Goal: Check status

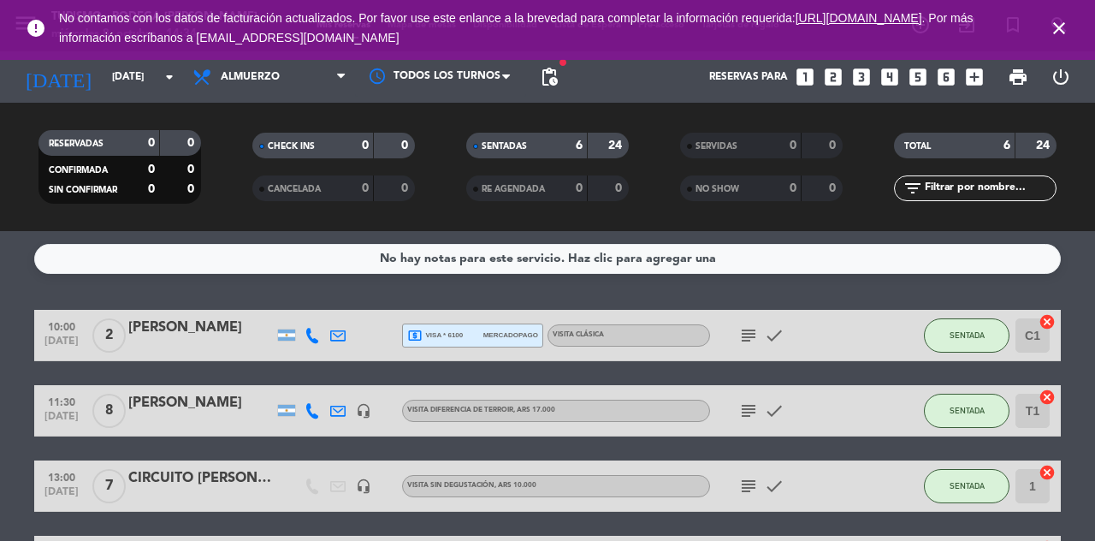
click at [517, 411] on span ", ARS 17.000" at bounding box center [534, 409] width 42 height 7
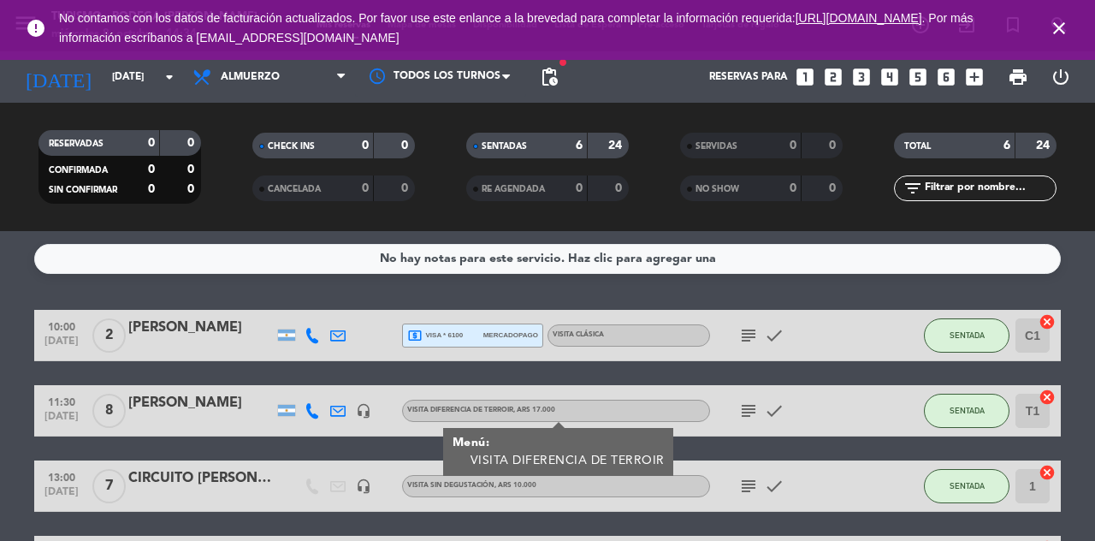
scroll to position [152, 0]
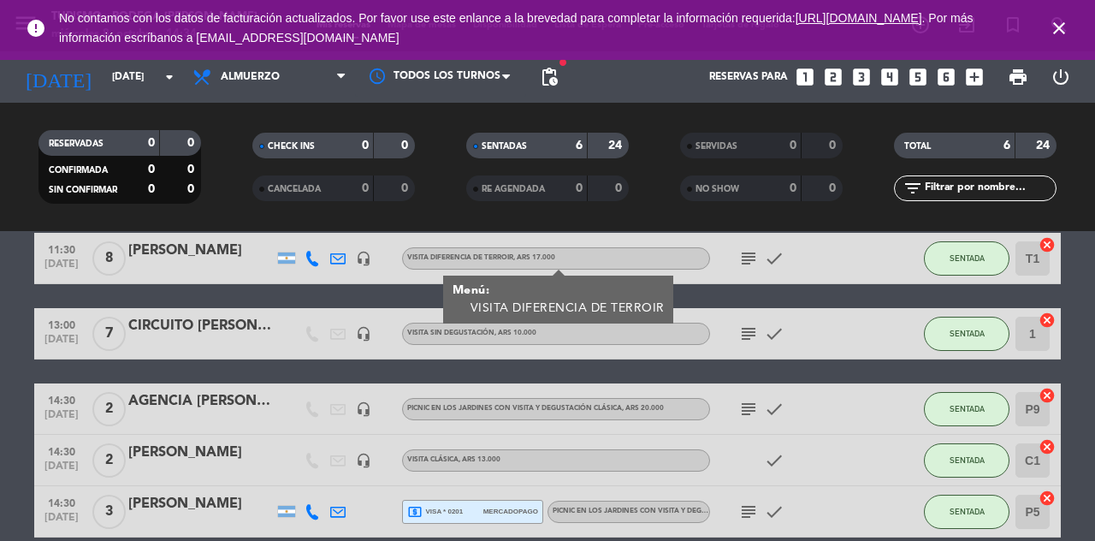
click at [752, 411] on icon "subject" at bounding box center [748, 409] width 21 height 21
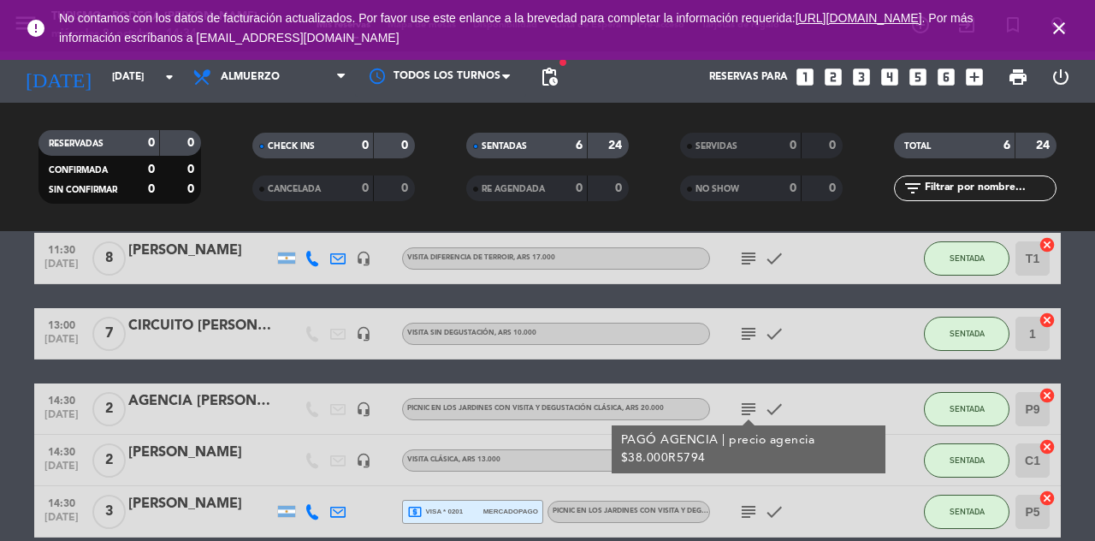
click at [756, 408] on icon "subject" at bounding box center [748, 409] width 21 height 21
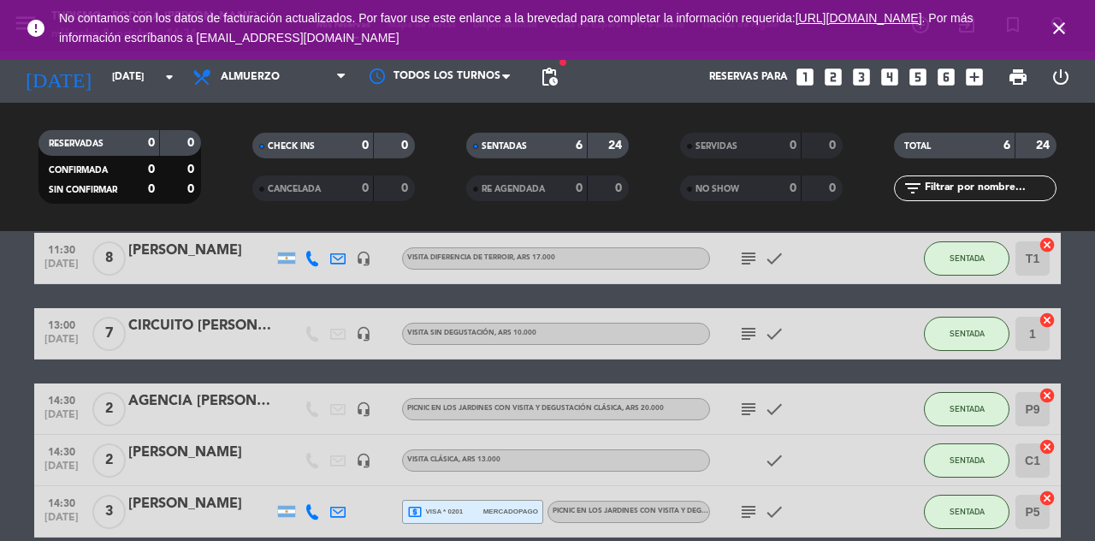
click at [743, 520] on icon "subject" at bounding box center [748, 511] width 21 height 21
click at [755, 512] on icon "subject" at bounding box center [748, 511] width 21 height 21
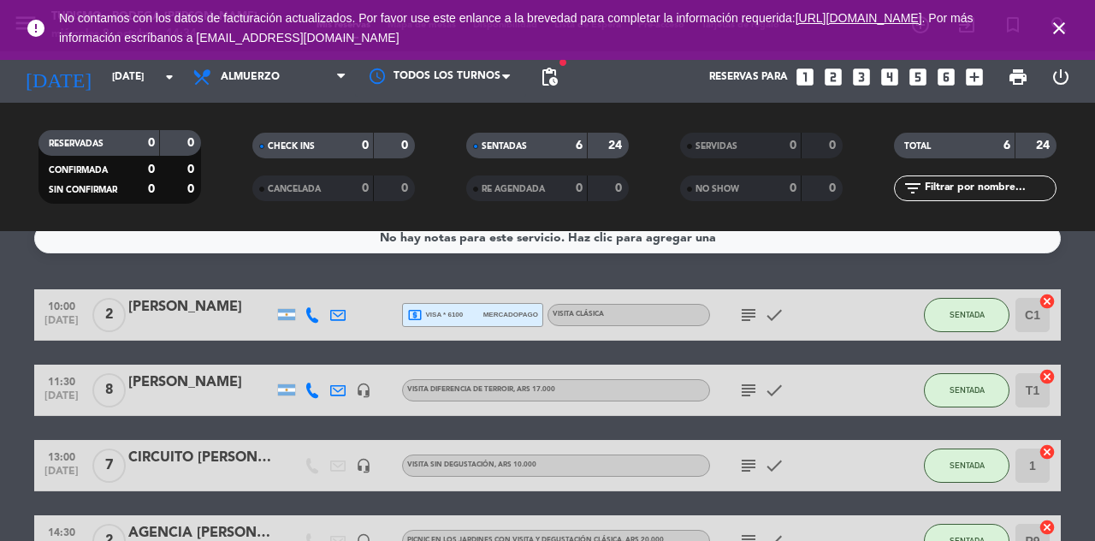
scroll to position [0, 0]
